Goal: Check status: Check status

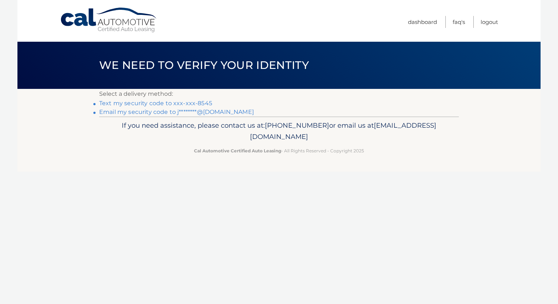
click at [176, 114] on link "Email my security code to j********@[DOMAIN_NAME]" at bounding box center [176, 112] width 155 height 7
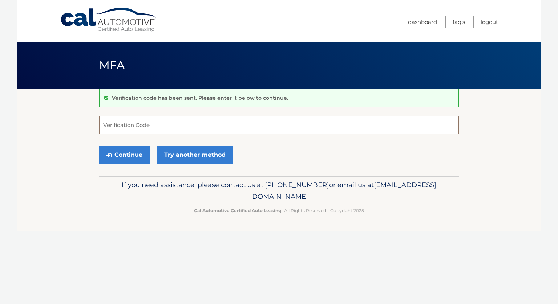
click at [114, 121] on input "Verification Code" at bounding box center [279, 125] width 360 height 18
click at [123, 126] on input "Verification Code" at bounding box center [279, 125] width 360 height 18
paste input "455857"
click at [127, 155] on button "Continue" at bounding box center [124, 155] width 51 height 18
click at [128, 157] on button "Continue" at bounding box center [124, 155] width 51 height 18
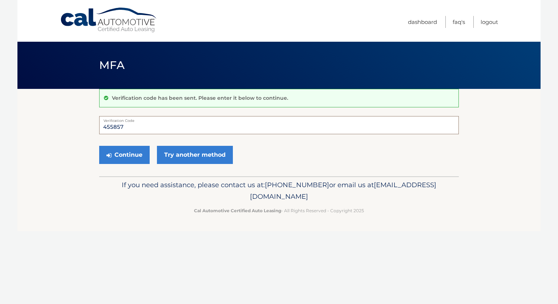
drag, startPoint x: 133, startPoint y: 124, endPoint x: 40, endPoint y: 124, distance: 93.0
click at [40, 124] on section "Verification code has been sent. Please enter it below to continue. 455857 Veri…" at bounding box center [278, 133] width 523 height 88
type input "455857"
click at [121, 154] on button "Continue" at bounding box center [124, 155] width 51 height 18
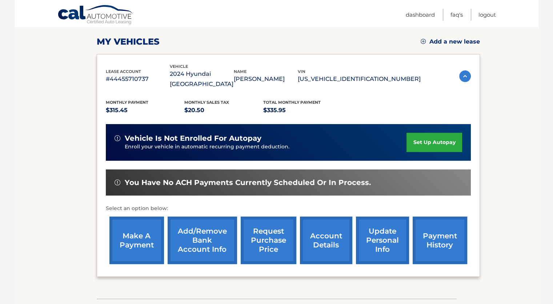
scroll to position [109, 0]
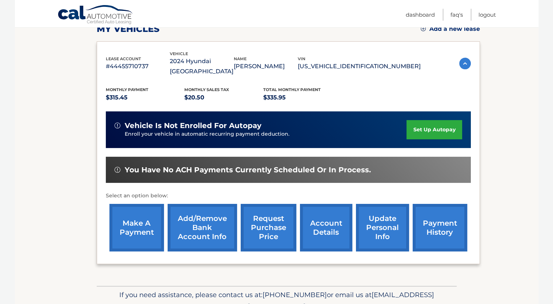
click at [437, 219] on link "payment history" at bounding box center [439, 228] width 55 height 48
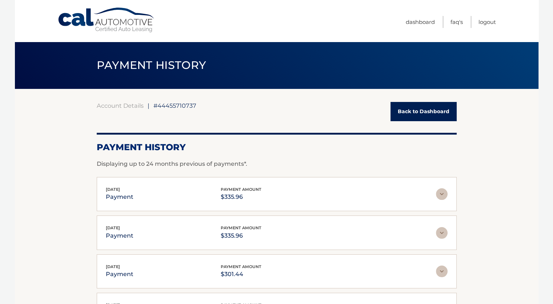
click at [422, 112] on link "Back to Dashboard" at bounding box center [423, 111] width 66 height 19
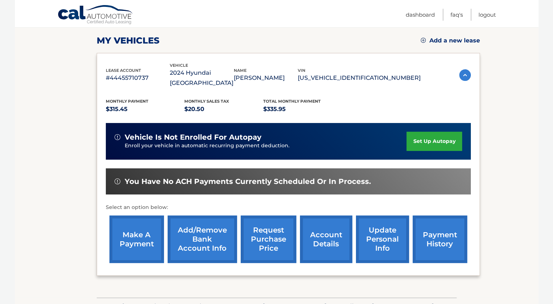
scroll to position [109, 0]
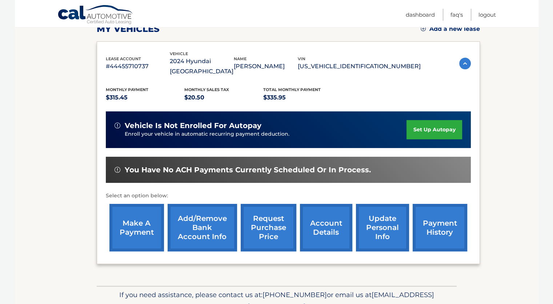
click at [269, 214] on link "request purchase price" at bounding box center [269, 228] width 56 height 48
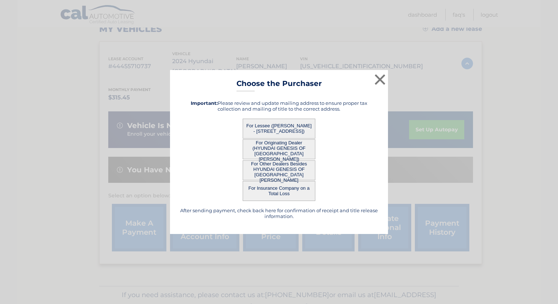
click at [270, 125] on button "For Lessee ([PERSON_NAME] - [STREET_ADDRESS])" at bounding box center [279, 129] width 73 height 20
click at [272, 126] on button "For Lessee ([PERSON_NAME] - [STREET_ADDRESS])" at bounding box center [279, 129] width 73 height 20
click at [382, 76] on button "×" at bounding box center [380, 79] width 15 height 15
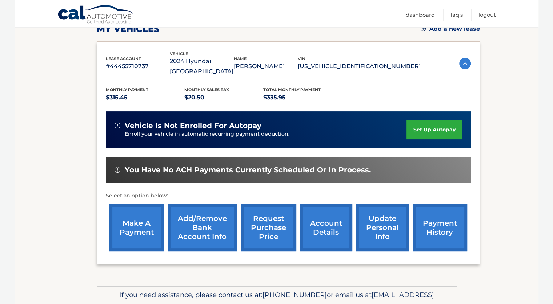
click at [273, 220] on link "request purchase price" at bounding box center [269, 228] width 56 height 48
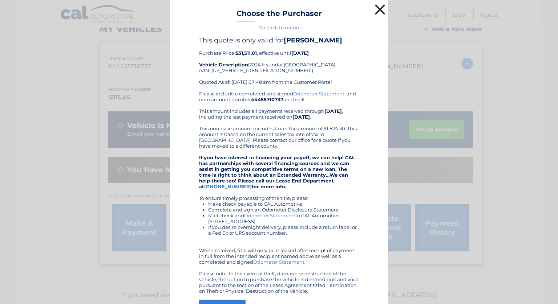
click at [378, 10] on button "×" at bounding box center [380, 9] width 15 height 15
